Goal: Transaction & Acquisition: Purchase product/service

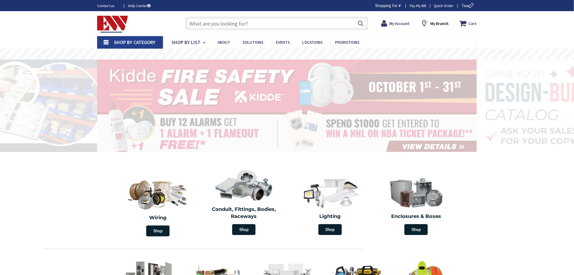
click at [194, 25] on input "text" at bounding box center [276, 24] width 183 height 14
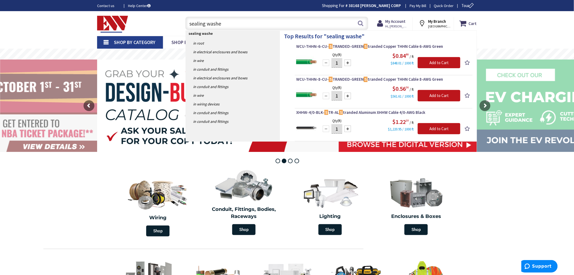
type input "sealing washer"
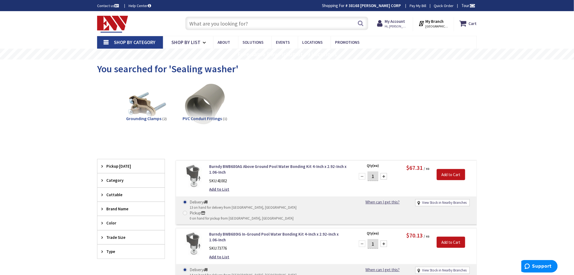
click at [225, 25] on input "text" at bounding box center [276, 24] width 183 height 14
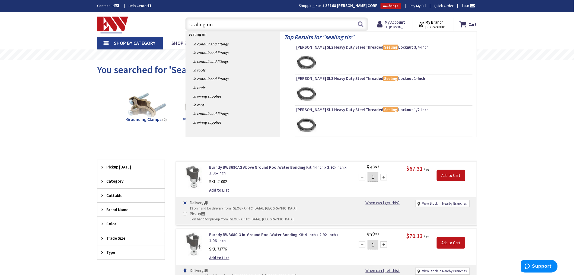
type input "sealing ring"
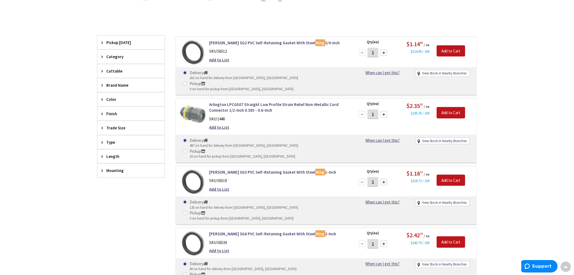
scroll to position [182, 0]
